Goal: Use online tool/utility: Utilize a website feature to perform a specific function

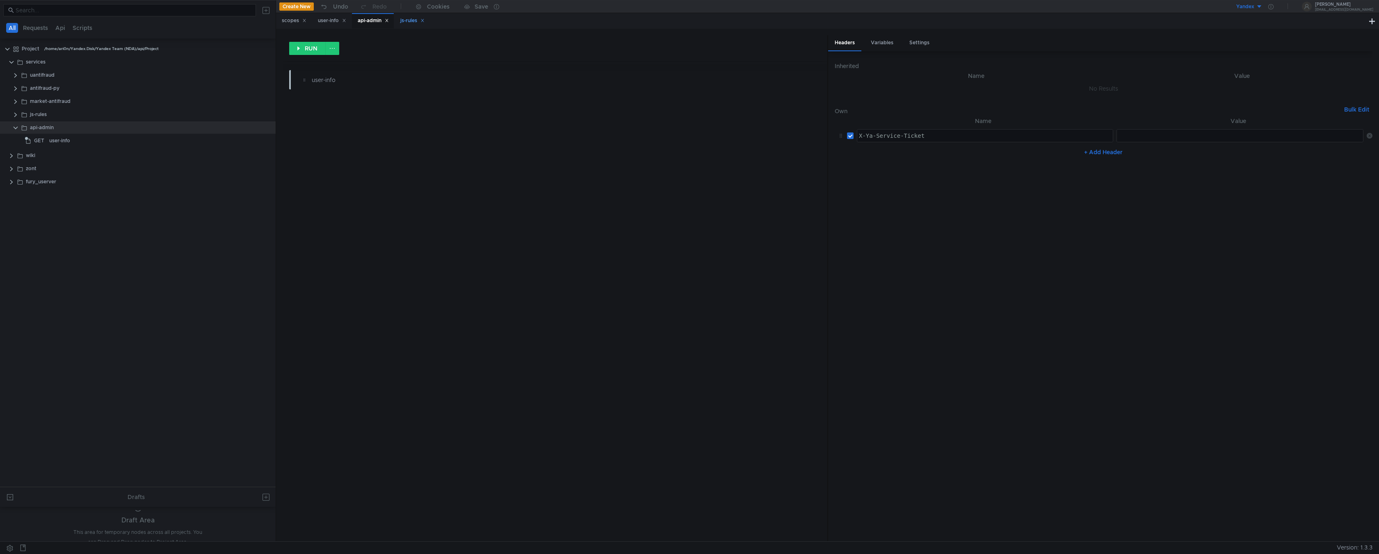
click at [403, 21] on div "js-rules" at bounding box center [411, 20] width 35 height 15
click at [424, 21] on icon at bounding box center [422, 20] width 4 height 4
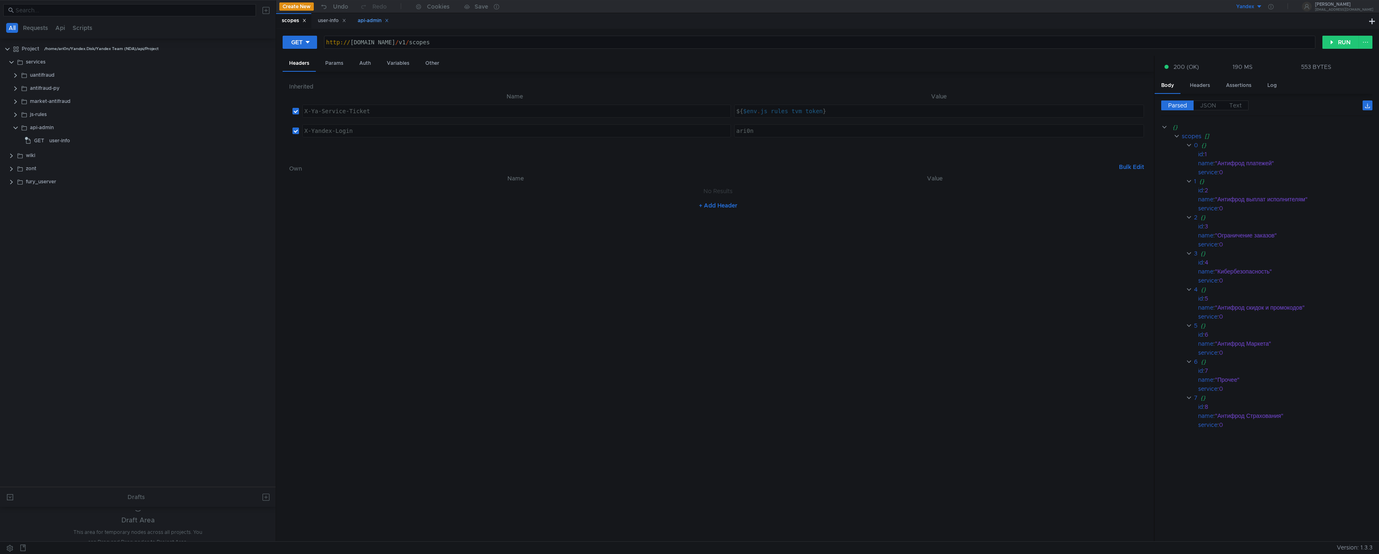
click at [389, 23] on icon at bounding box center [387, 20] width 4 height 4
click at [346, 21] on icon at bounding box center [344, 20] width 4 height 4
click at [1336, 39] on button "RUN" at bounding box center [1340, 42] width 36 height 13
click at [1337, 44] on button "RUN" at bounding box center [1340, 42] width 36 height 13
type textarea "ari0n"
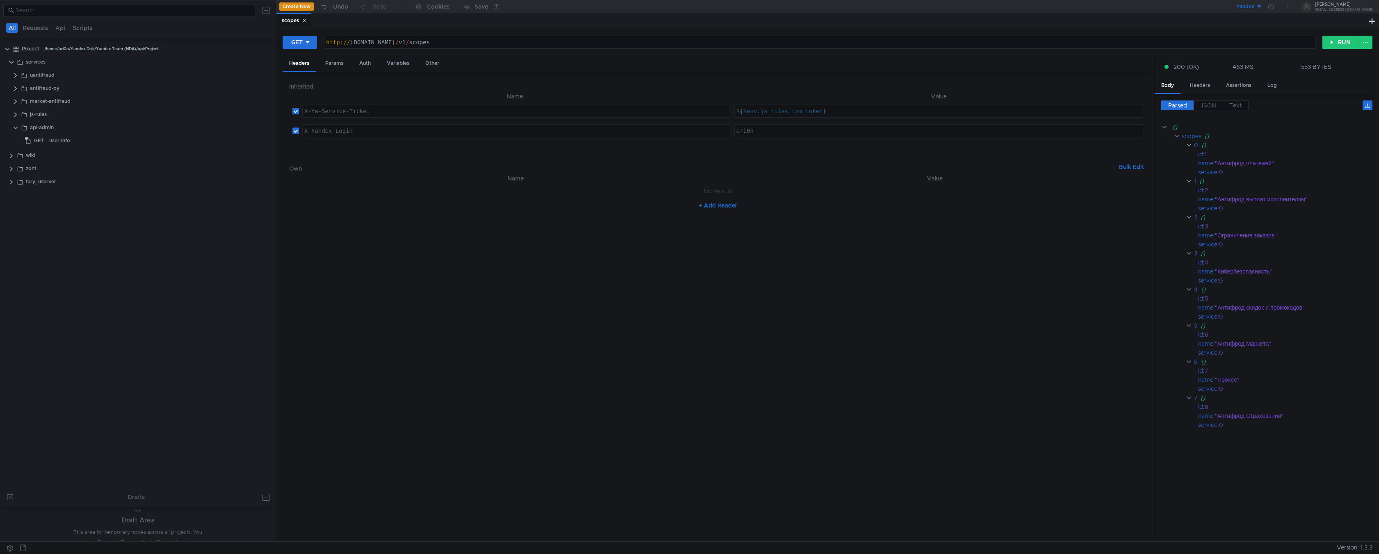
click at [766, 132] on div "ari0n" at bounding box center [940, 138] width 413 height 20
click at [758, 130] on div "ari0n" at bounding box center [940, 138] width 413 height 20
click at [758, 132] on div "ari0n" at bounding box center [940, 138] width 413 height 20
type textarea "[URL][DOMAIN_NAME]"
click at [503, 37] on div "http:// [DOMAIN_NAME] / v1 / scopes" at bounding box center [819, 42] width 990 height 12
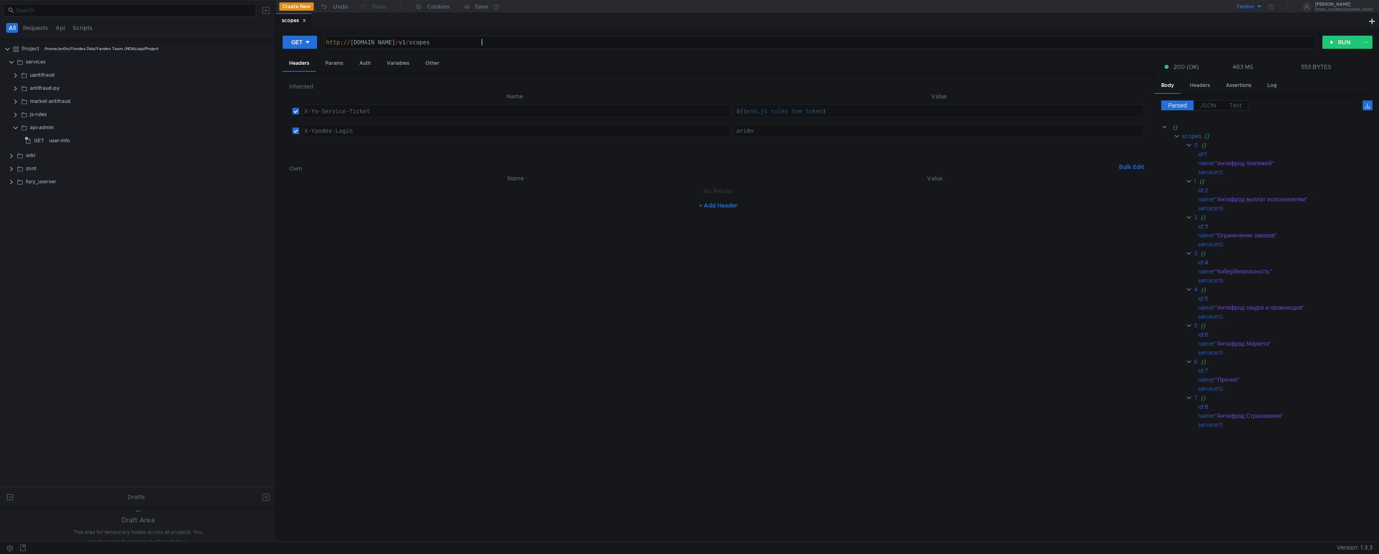
type textarea "X-Ya-Service-Ticket"
click at [469, 107] on div "X-Ya-Service-Ticket" at bounding box center [517, 111] width 428 height 12
click at [42, 128] on div "api-admin" at bounding box center [42, 127] width 24 height 12
click at [269, 130] on div at bounding box center [267, 127] width 6 height 7
click at [298, 192] on app-tour-anchor "Remove node" at bounding box center [297, 188] width 38 height 10
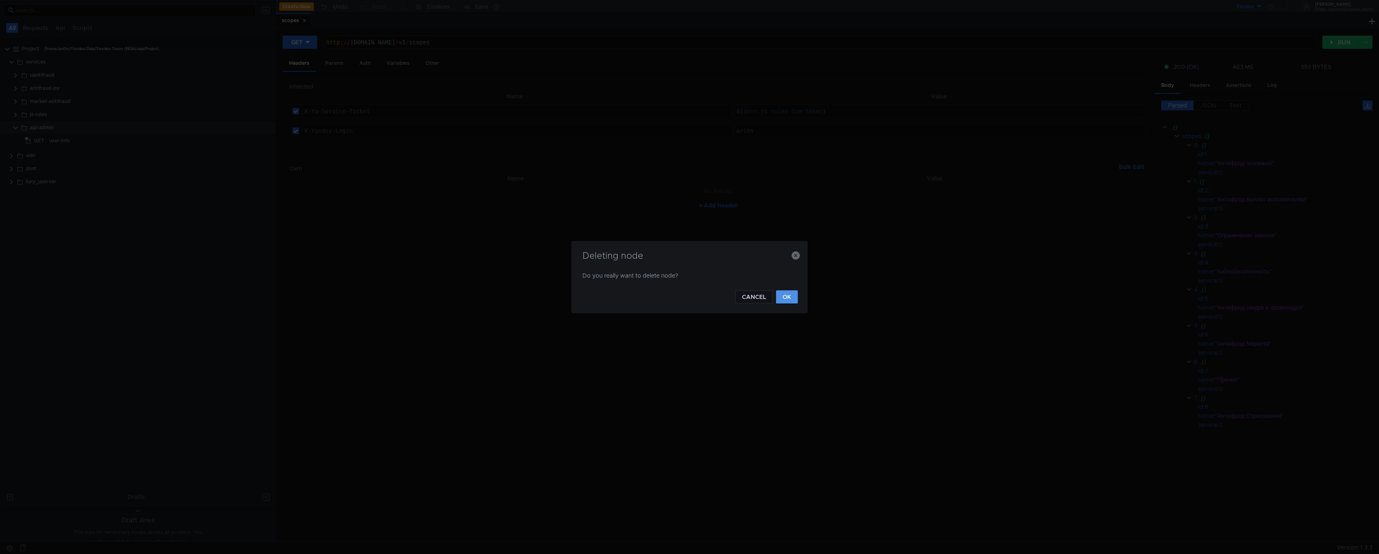
drag, startPoint x: 787, startPoint y: 294, endPoint x: 750, endPoint y: 299, distance: 37.6
click at [784, 296] on button "OK" at bounding box center [787, 296] width 22 height 13
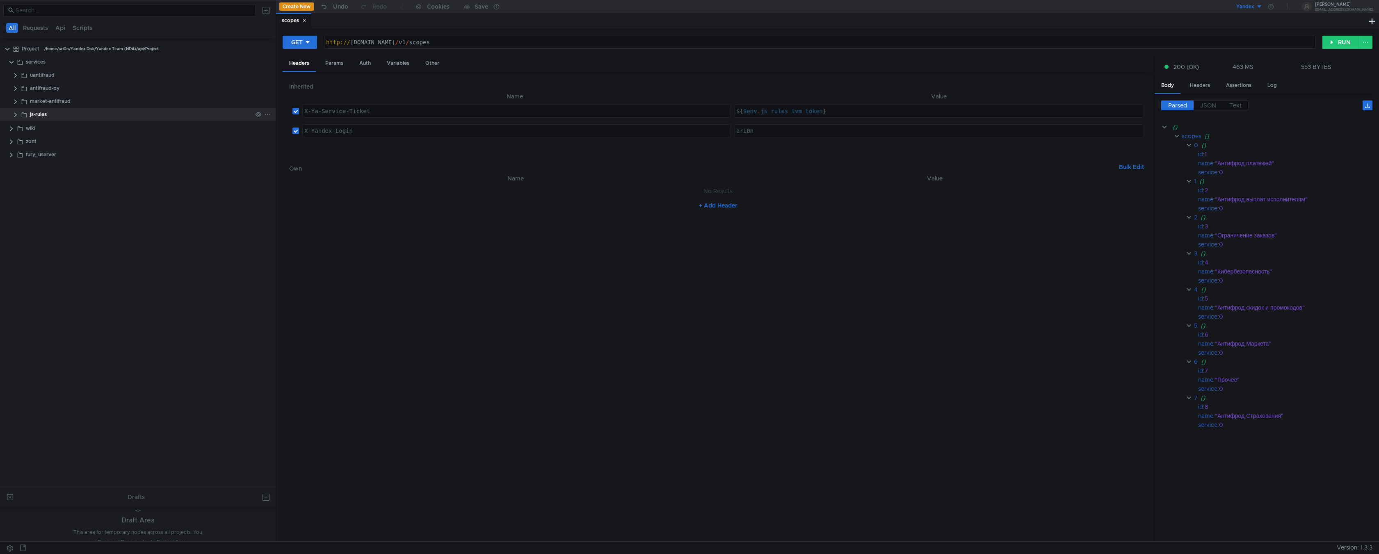
click at [18, 116] on clr-icon at bounding box center [15, 115] width 7 height 7
click at [39, 117] on div "js-rules" at bounding box center [38, 114] width 17 height 12
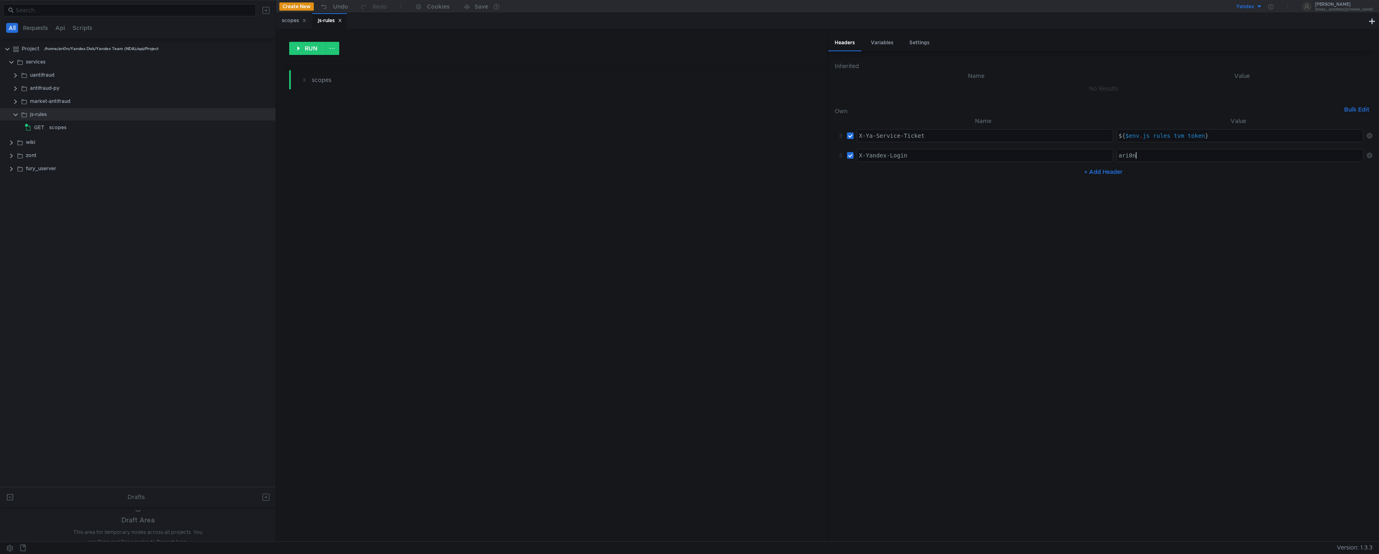
click at [1147, 155] on div "ari0n" at bounding box center [1241, 162] width 249 height 20
type textarea "ari0nl"
click at [287, 23] on div "scopes" at bounding box center [294, 20] width 25 height 9
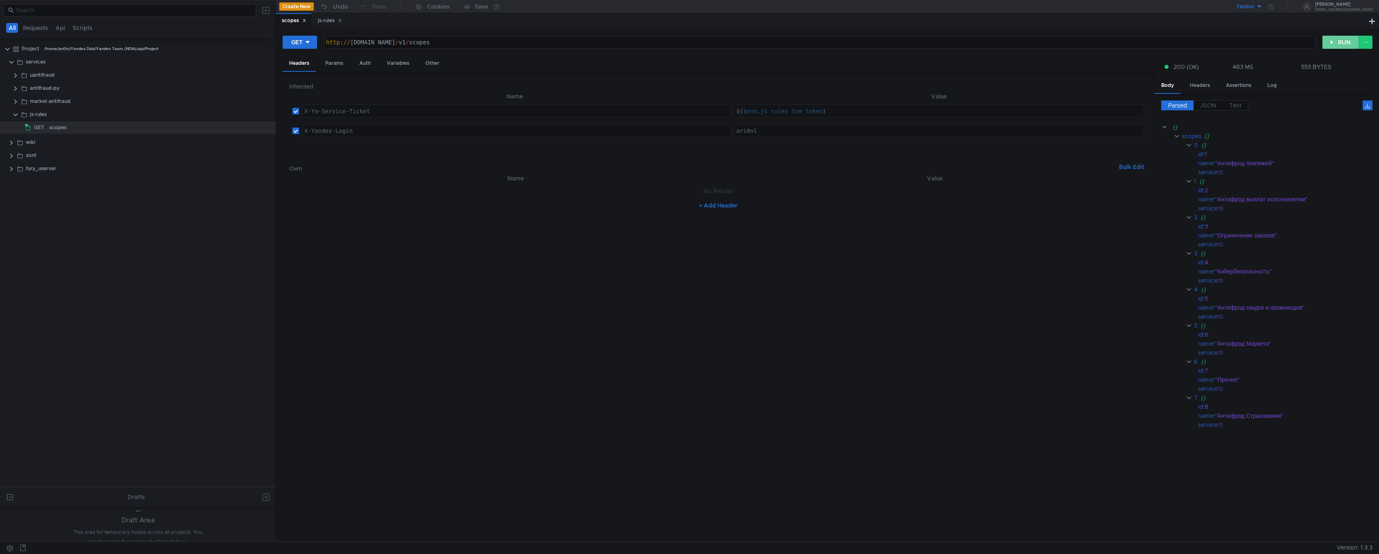
click at [1337, 43] on button "RUN" at bounding box center [1340, 42] width 36 height 13
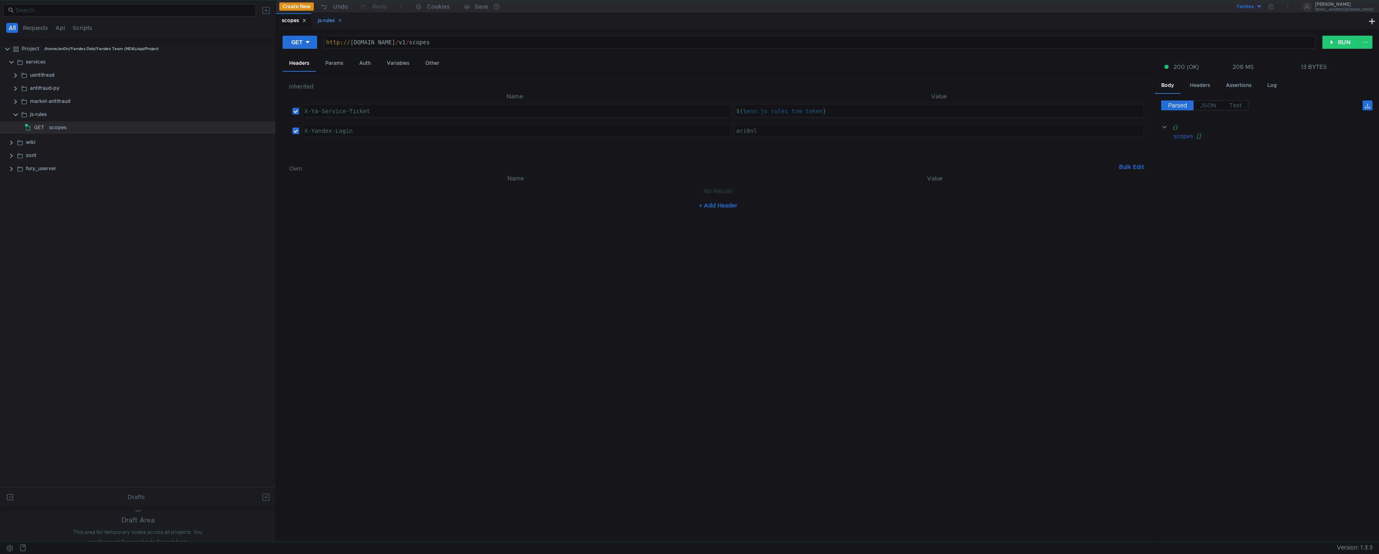
click at [322, 19] on div "js-rules" at bounding box center [330, 20] width 24 height 9
click at [1143, 156] on div "ari0nl" at bounding box center [1241, 162] width 249 height 20
type textarea "ari0n"
click at [287, 21] on div "scopes" at bounding box center [294, 20] width 25 height 9
click at [1334, 37] on button "RUN" at bounding box center [1340, 42] width 36 height 13
